Goal: Transaction & Acquisition: Book appointment/travel/reservation

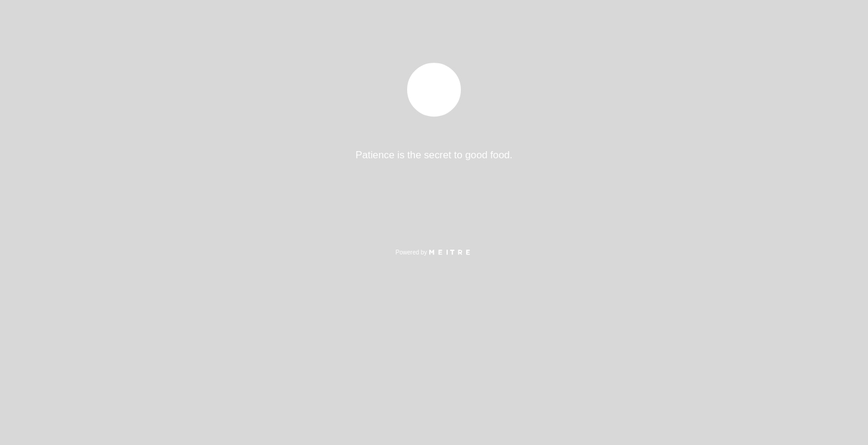
select select "es"
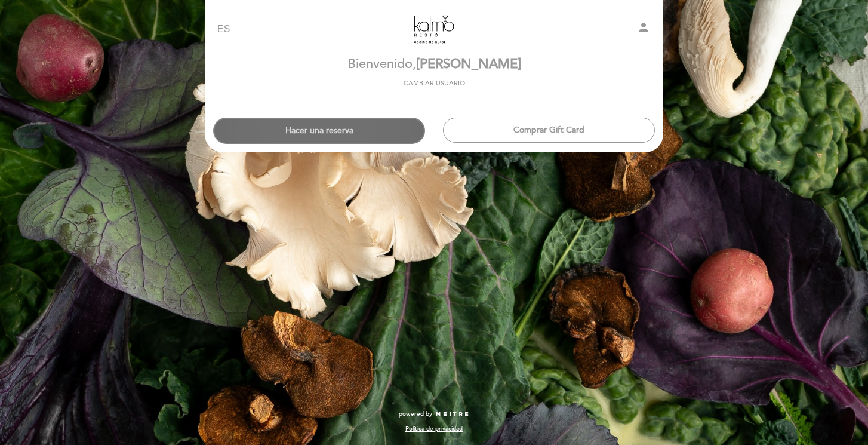
click at [377, 126] on button "Hacer una reserva" at bounding box center [319, 131] width 212 height 26
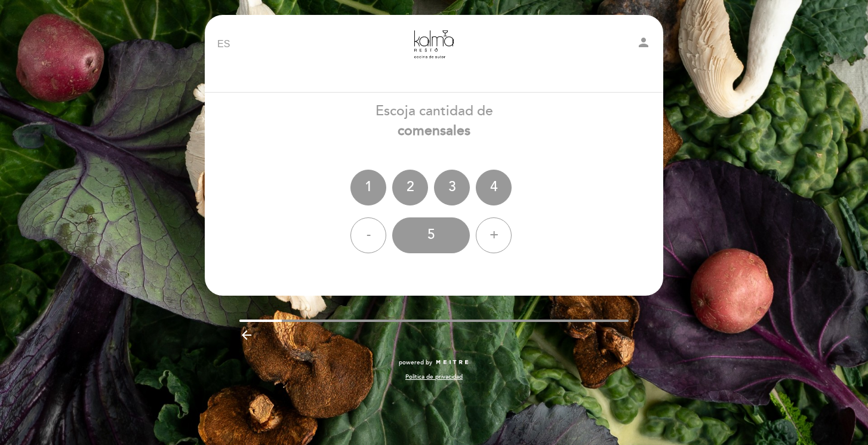
click at [379, 220] on div "- 5 +" at bounding box center [433, 235] width 459 height 36
click at [377, 225] on div "-" at bounding box center [368, 235] width 36 height 36
click at [400, 190] on div "2" at bounding box center [410, 187] width 36 height 36
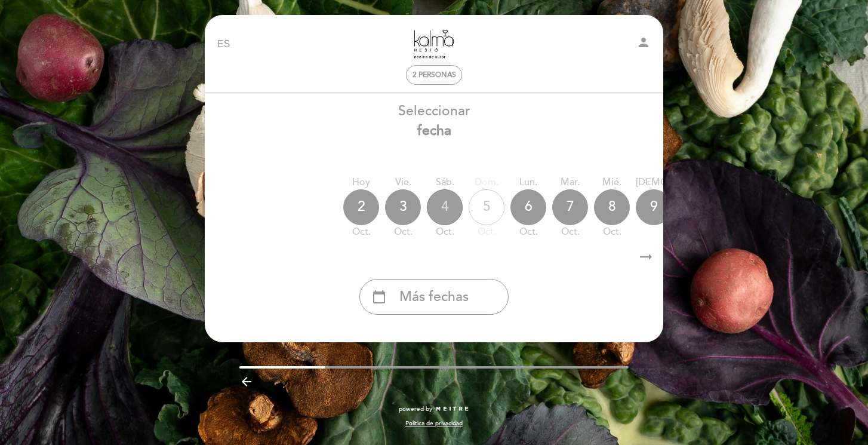
click at [443, 206] on div "4" at bounding box center [445, 207] width 36 height 36
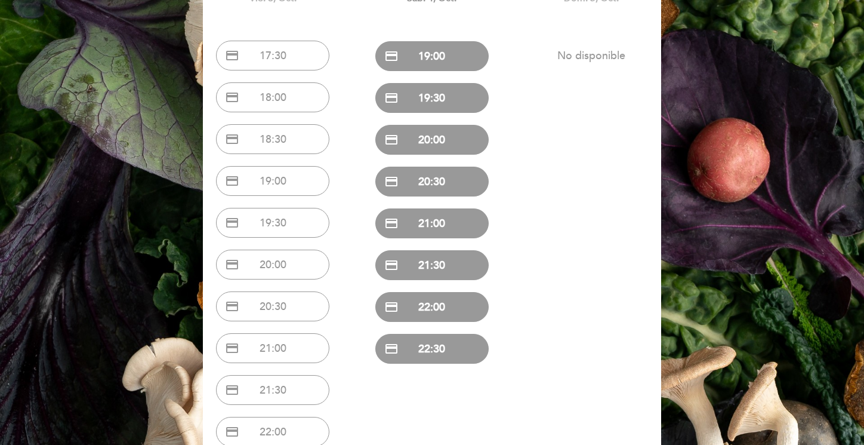
scroll to position [131, 0]
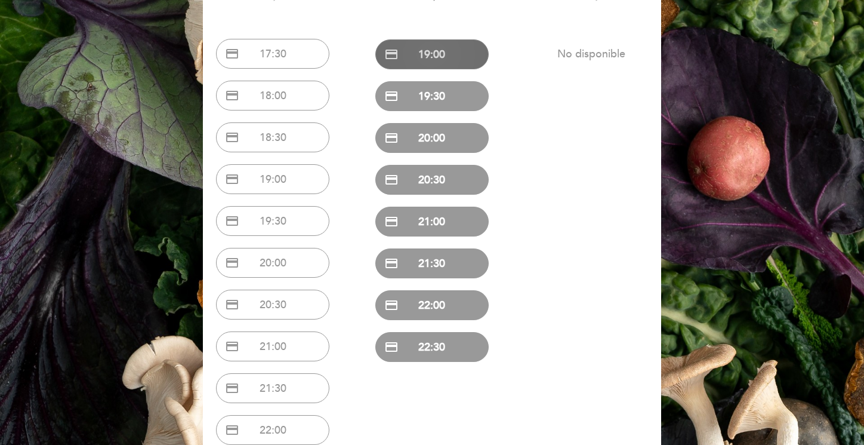
click at [459, 55] on button "credit_card 19:00" at bounding box center [431, 54] width 113 height 30
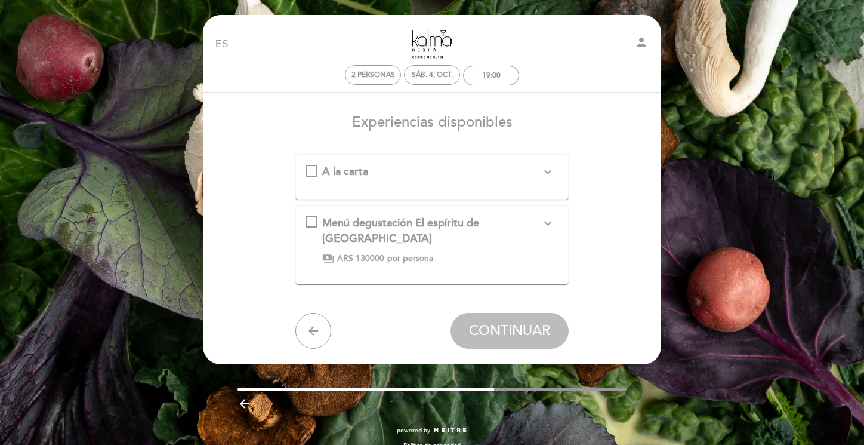
click at [551, 170] on icon "expand_more" at bounding box center [548, 172] width 14 height 14
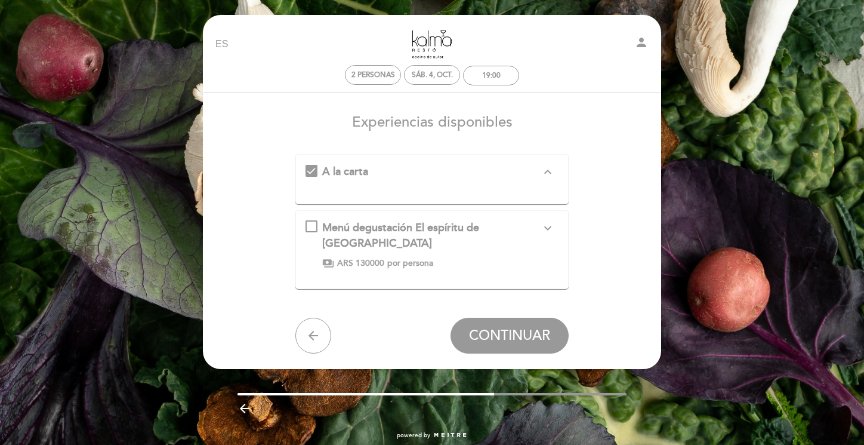
click at [551, 170] on icon "expand_less" at bounding box center [548, 172] width 14 height 14
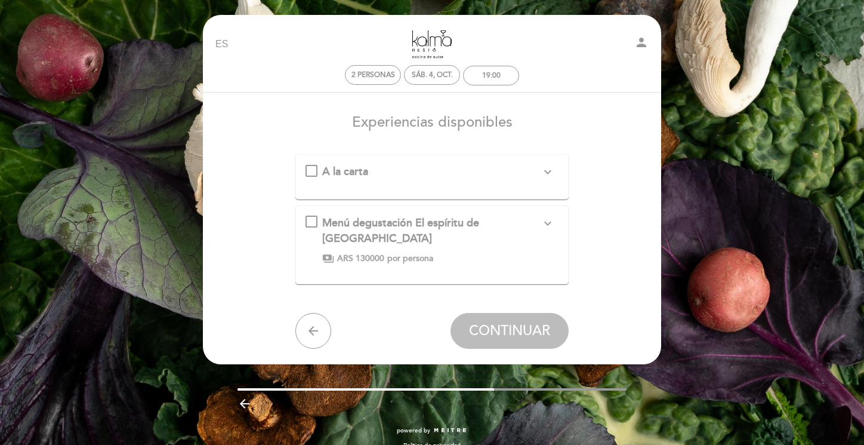
click at [551, 170] on icon "expand_more" at bounding box center [548, 172] width 14 height 14
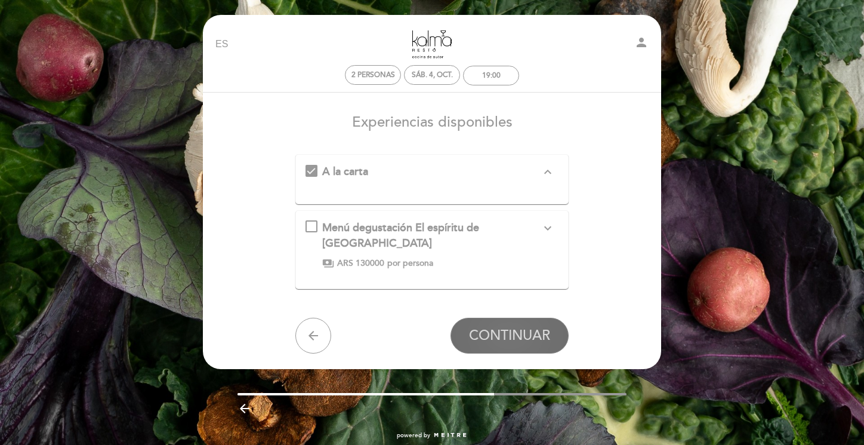
click at [515, 327] on span "CONTINUAR" at bounding box center [509, 335] width 81 height 17
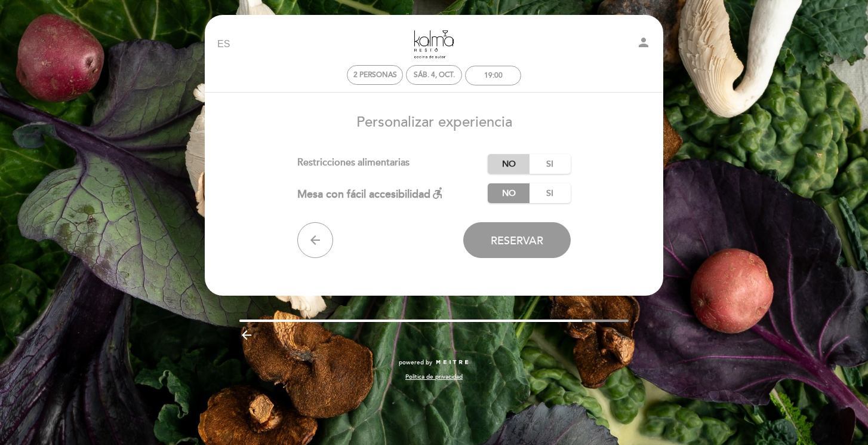
click at [509, 162] on label "No" at bounding box center [509, 164] width 42 height 20
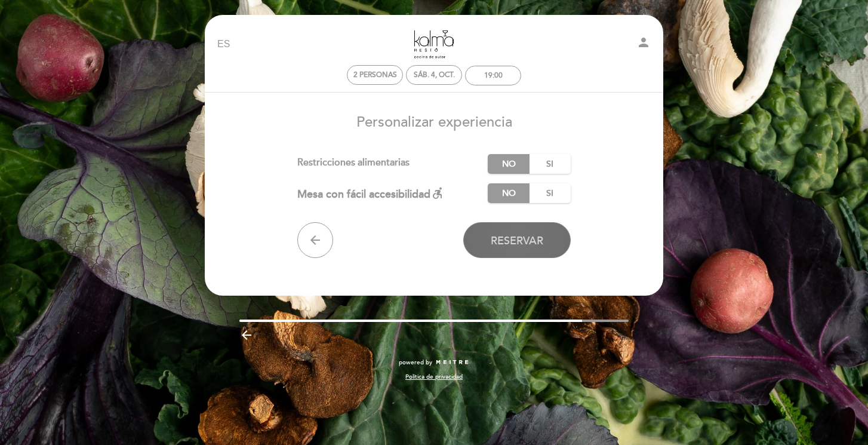
click at [516, 243] on span "Reservar" at bounding box center [517, 240] width 53 height 13
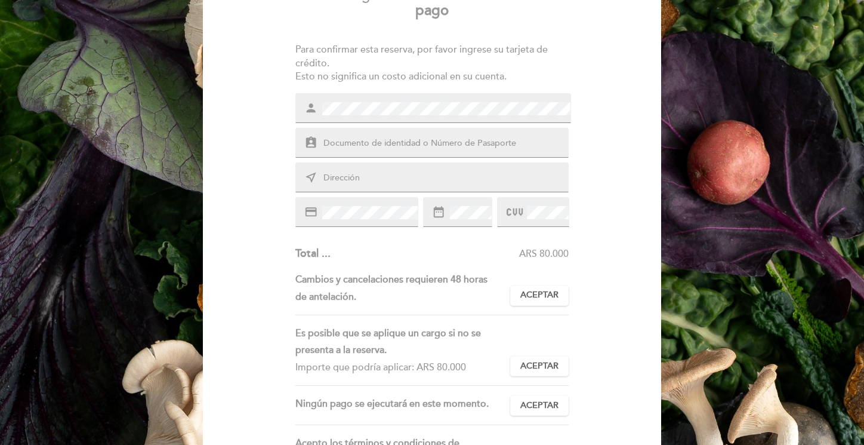
scroll to position [129, 0]
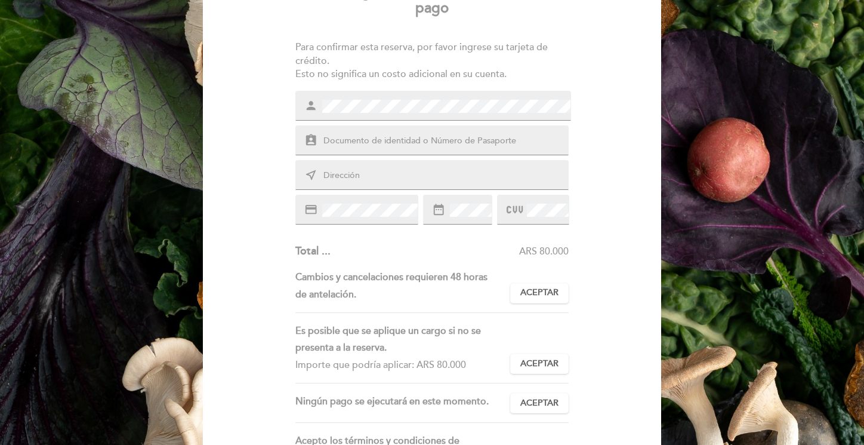
click at [488, 135] on input "text" at bounding box center [446, 141] width 248 height 14
type input "3"
click at [440, 182] on div "near_me" at bounding box center [432, 175] width 274 height 30
click at [388, 174] on input "text" at bounding box center [446, 176] width 248 height 14
type input "Alhambra 150 [PERSON_NAME][GEOGRAPHIC_DATA][PERSON_NAME]"
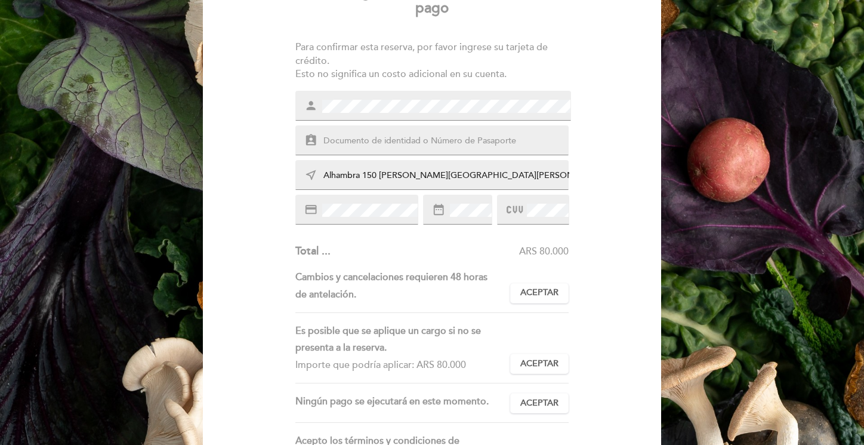
click at [387, 202] on div "credit_card" at bounding box center [356, 210] width 123 height 30
click at [477, 131] on div "assignment_ind" at bounding box center [432, 140] width 274 height 30
click at [476, 136] on input "text" at bounding box center [446, 141] width 248 height 14
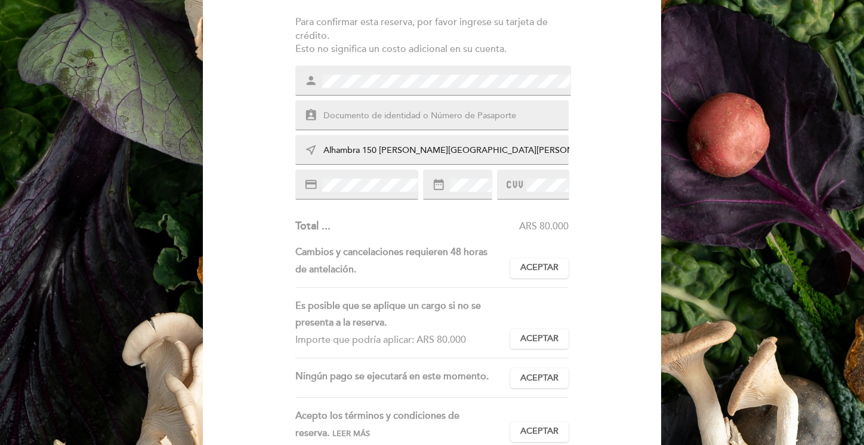
scroll to position [174, 0]
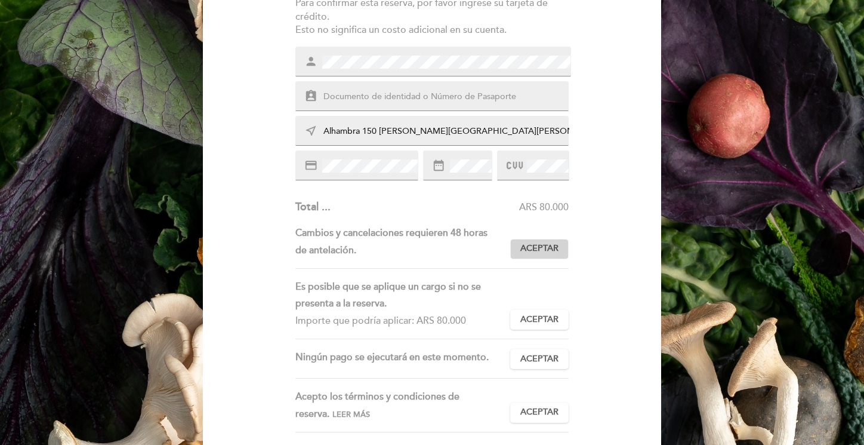
click at [537, 243] on span "Aceptar" at bounding box center [539, 248] width 38 height 13
click at [545, 321] on span "Aceptar" at bounding box center [539, 319] width 38 height 13
click at [553, 360] on span "Aceptar" at bounding box center [539, 359] width 38 height 13
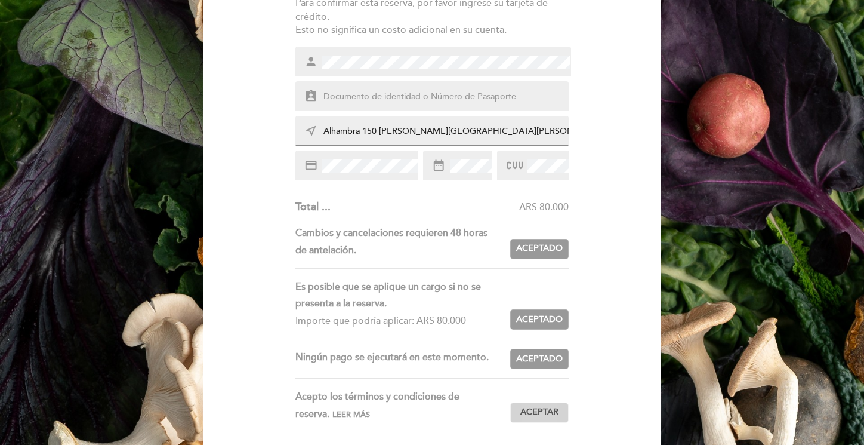
click at [552, 406] on span "Aceptar" at bounding box center [539, 412] width 38 height 13
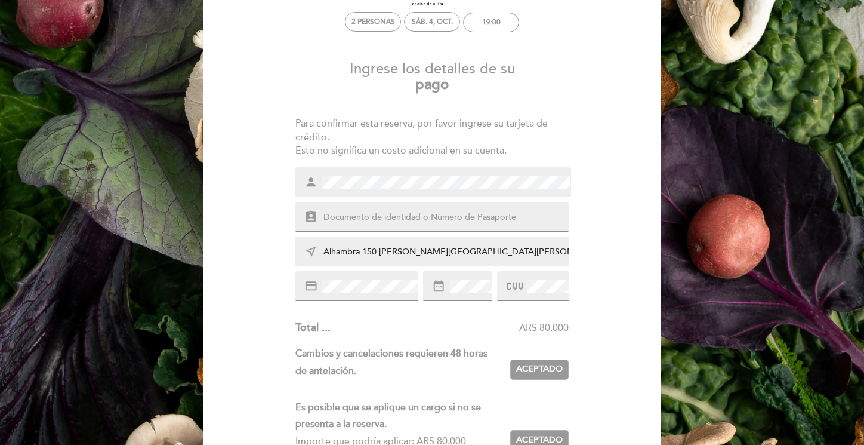
scroll to position [0, 0]
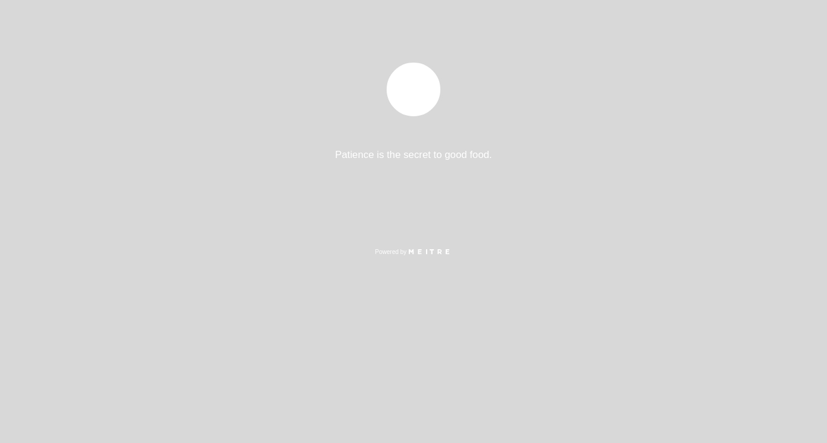
select select "es"
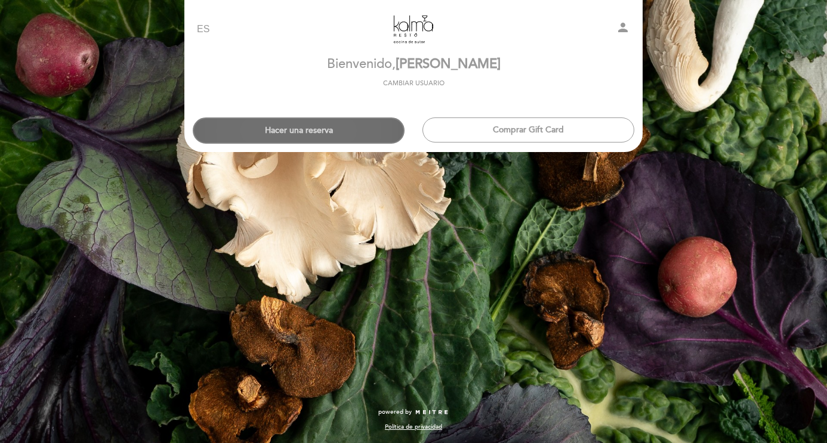
click at [358, 127] on button "Hacer una reserva" at bounding box center [299, 131] width 212 height 26
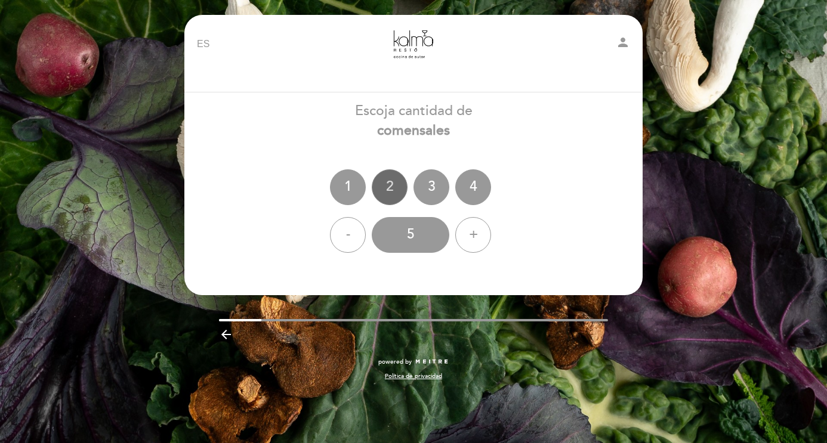
click at [387, 178] on div "2" at bounding box center [390, 187] width 36 height 36
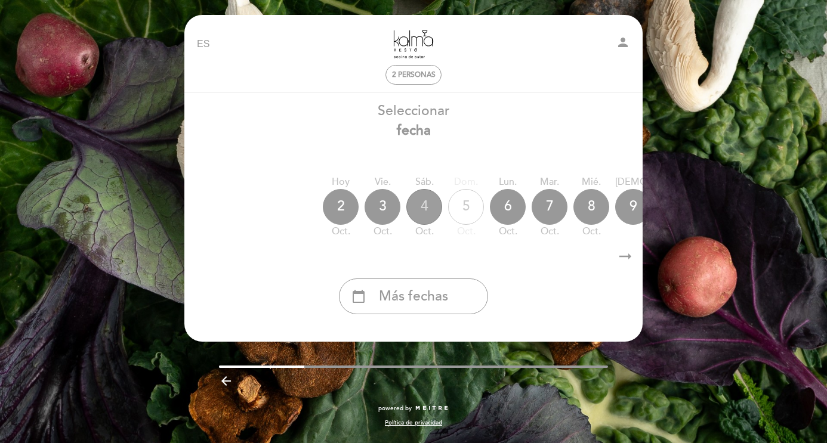
click at [433, 208] on div "4" at bounding box center [424, 207] width 36 height 36
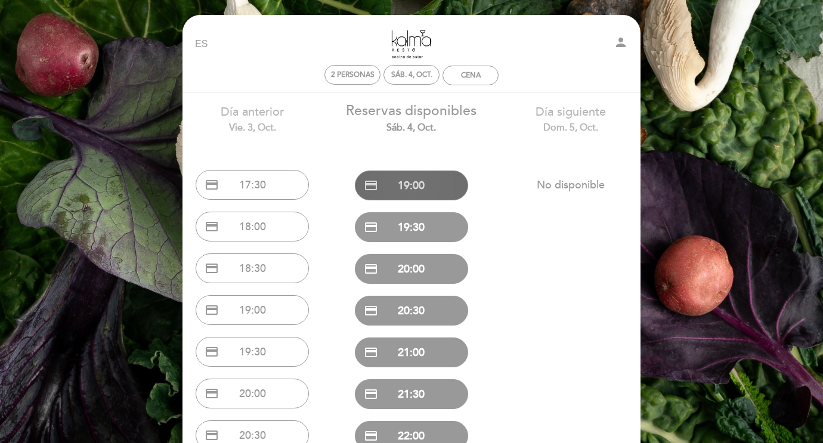
click at [430, 180] on button "credit_card 19:00" at bounding box center [411, 186] width 113 height 30
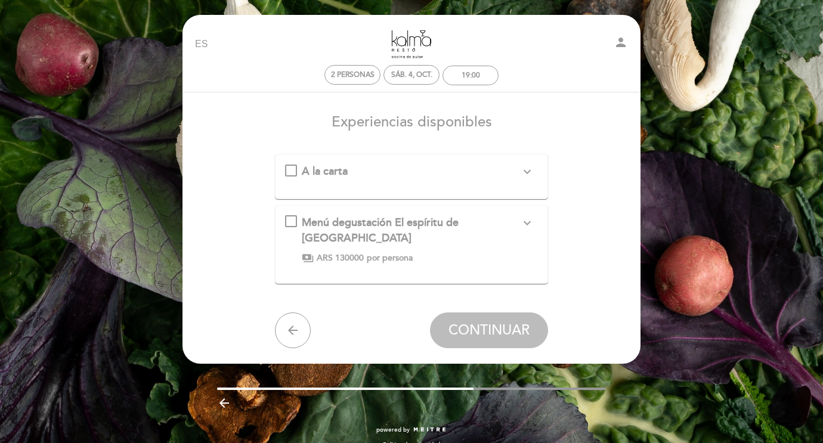
click at [430, 180] on div "A la carta expand_more" at bounding box center [412, 176] width 254 height 25
click at [288, 168] on div "A la carta expand_more" at bounding box center [412, 172] width 254 height 16
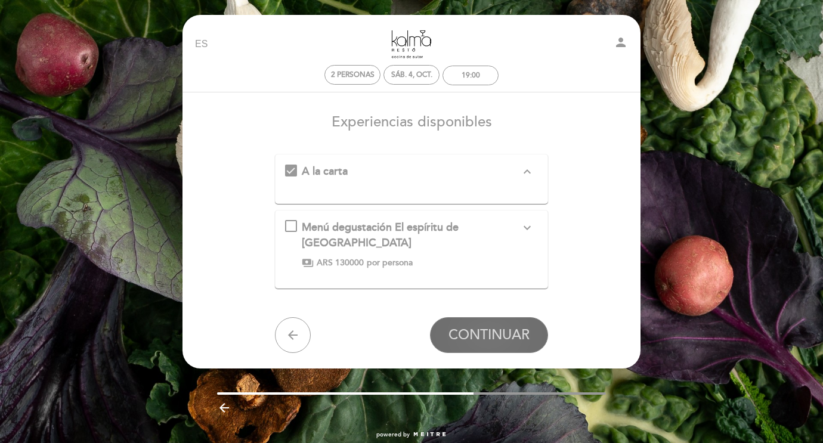
click at [494, 325] on button "CONTINUAR" at bounding box center [489, 335] width 118 height 36
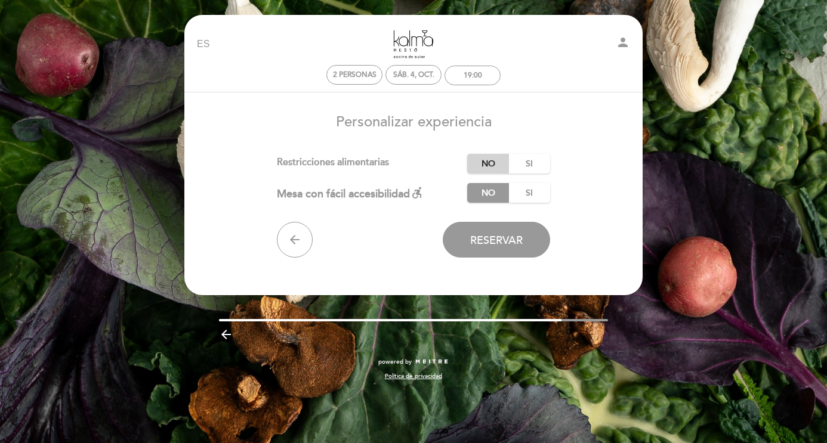
click at [489, 164] on label "No" at bounding box center [488, 164] width 42 height 20
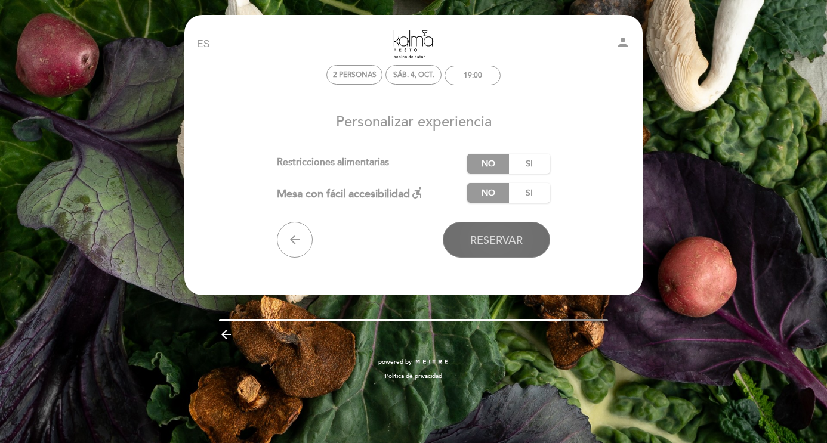
click at [487, 245] on span "Reservar" at bounding box center [496, 240] width 53 height 13
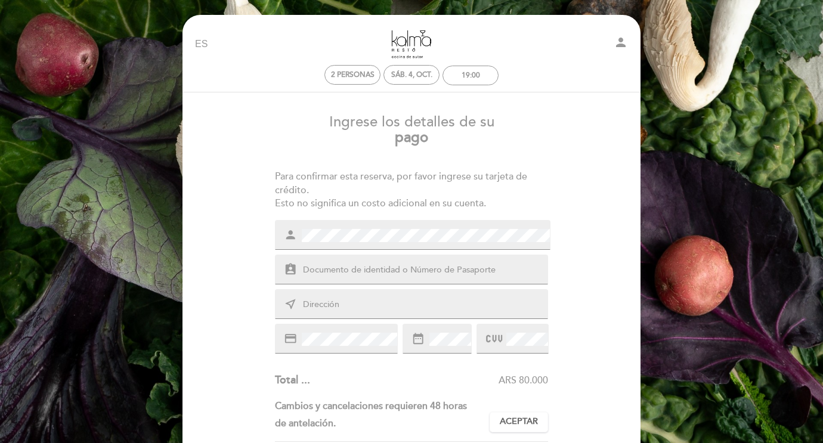
click at [442, 258] on div "assignment_ind" at bounding box center [412, 270] width 274 height 30
click at [442, 269] on input "text" at bounding box center [426, 271] width 248 height 14
click at [440, 311] on div "near_me" at bounding box center [412, 304] width 274 height 30
click at [436, 303] on input "text" at bounding box center [426, 305] width 248 height 14
type input "Alhambra 150 [PERSON_NAME][GEOGRAPHIC_DATA][PERSON_NAME]"
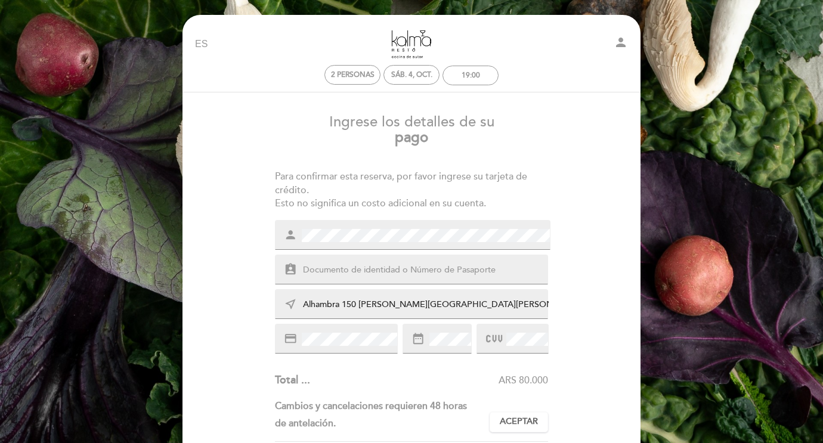
click at [383, 274] on input "text" at bounding box center [426, 271] width 248 height 14
type input "N18811704"
click at [365, 346] on div "credit_card" at bounding box center [336, 339] width 123 height 30
click at [350, 354] on div "Ingrese los detalles de su pago Para confirmar esta reserva, por favor ingrese …" at bounding box center [412, 383] width 442 height 556
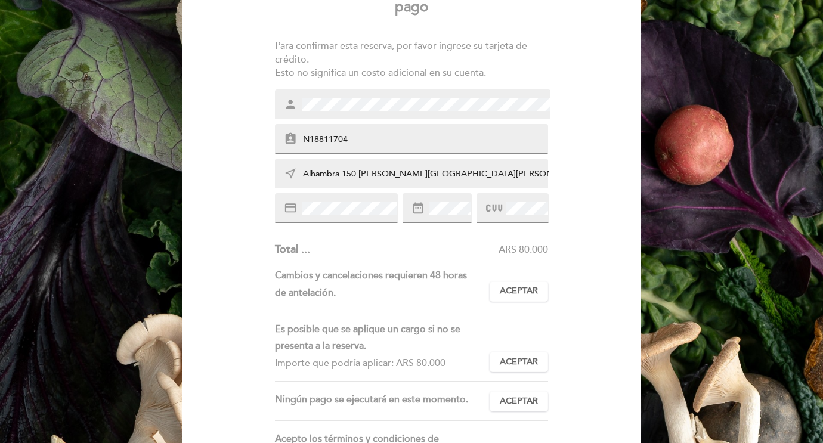
scroll to position [169, 0]
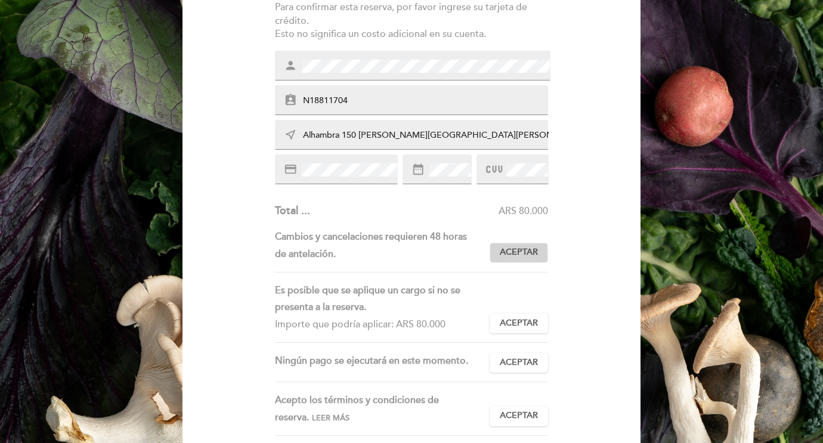
click at [521, 257] on span "Aceptar" at bounding box center [519, 252] width 38 height 13
click at [529, 316] on button "Aceptar Aceptado" at bounding box center [519, 323] width 58 height 20
click at [529, 355] on button "Aceptar Aceptado" at bounding box center [519, 363] width 58 height 20
click at [529, 403] on div "Acepto los términos y condiciones de reserva. Leer más Aceptar Aceptado" at bounding box center [412, 414] width 274 height 44
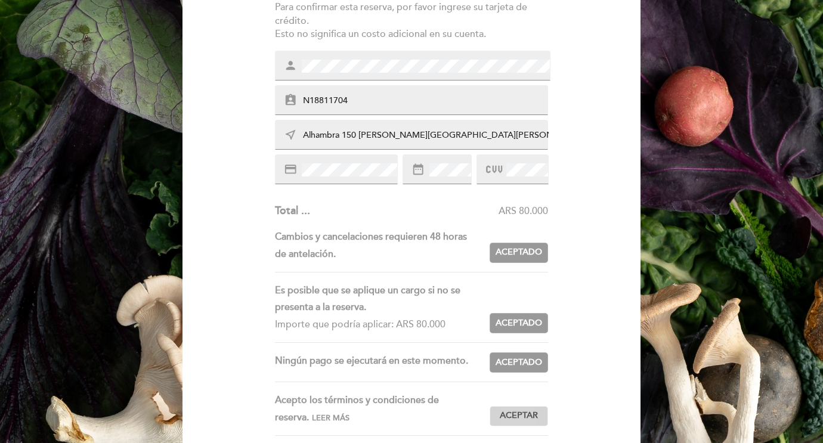
click at [529, 409] on button "Aceptar Aceptado" at bounding box center [519, 416] width 58 height 20
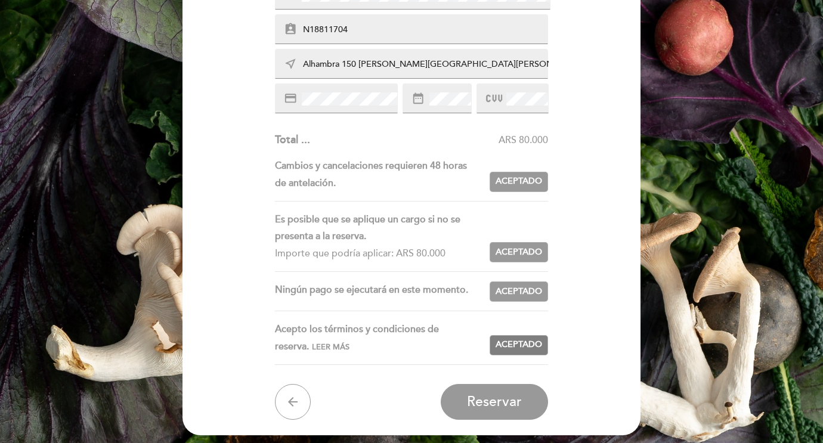
scroll to position [263, 0]
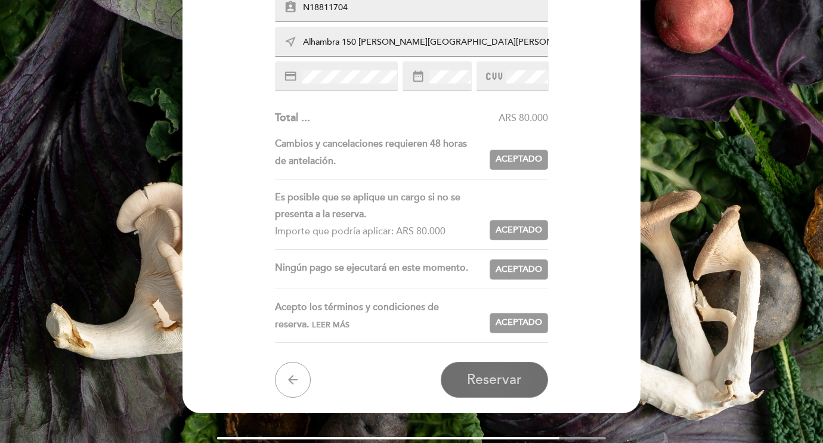
click at [507, 390] on button "Reservar" at bounding box center [494, 380] width 107 height 36
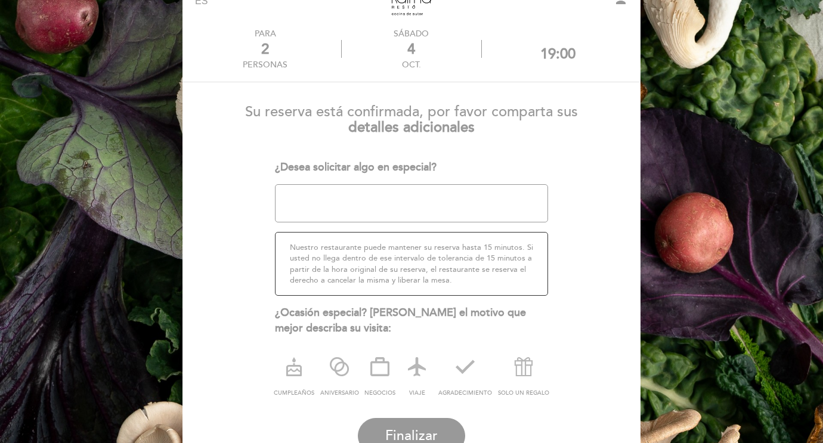
scroll to position [48, 0]
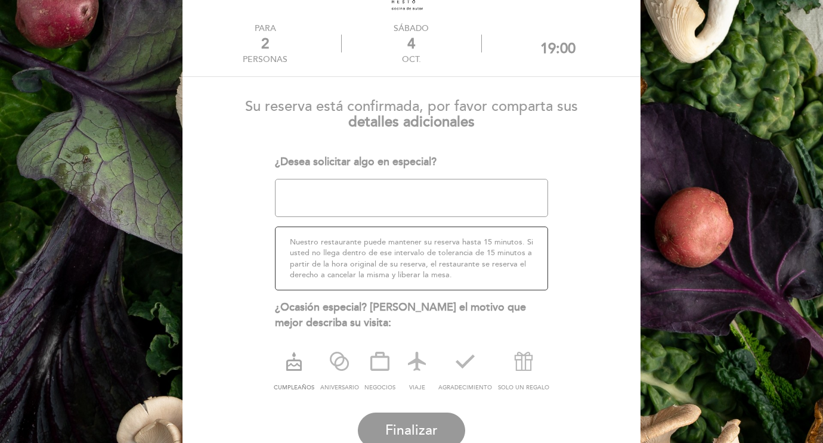
click at [294, 365] on icon at bounding box center [294, 361] width 31 height 31
click at [343, 193] on textarea at bounding box center [412, 198] width 274 height 38
type textarea "e"
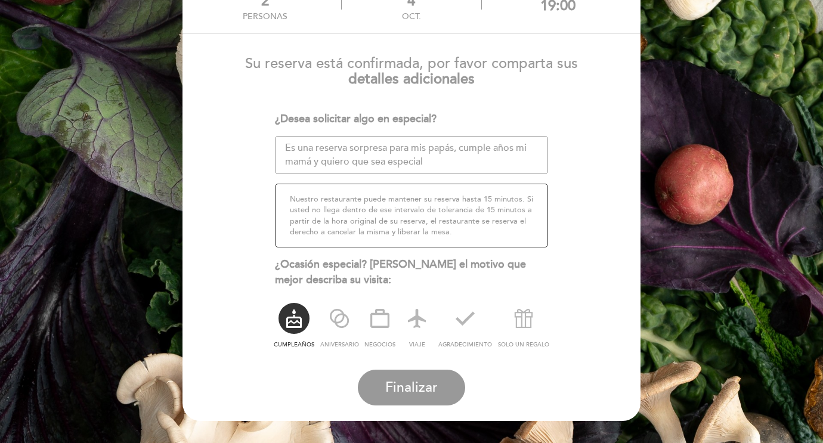
scroll to position [92, 0]
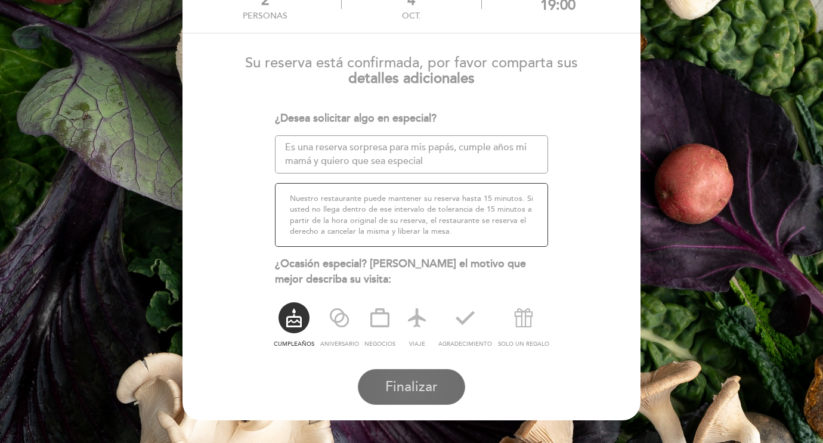
type textarea "Es una reserva sorpresa para mis papás, cumple años mi mamá y quiero que sea es…"
click at [403, 387] on span "Finalizar" at bounding box center [411, 387] width 53 height 17
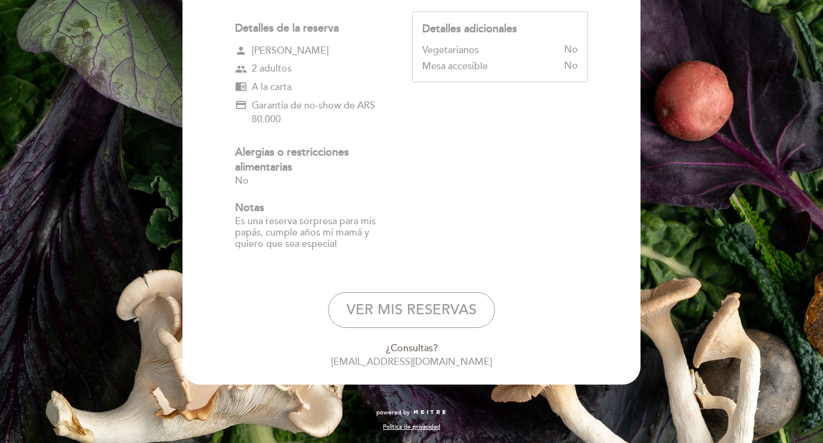
scroll to position [0, 0]
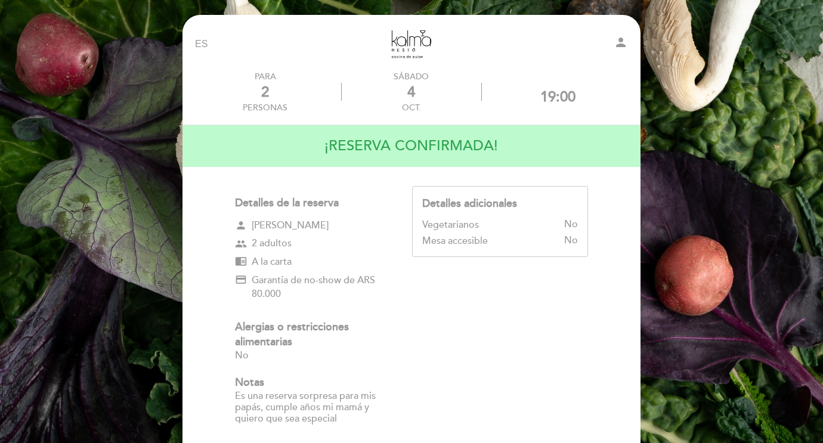
click at [415, 44] on link "[PERSON_NAME]" at bounding box center [411, 44] width 149 height 33
